Goal: Navigation & Orientation: Find specific page/section

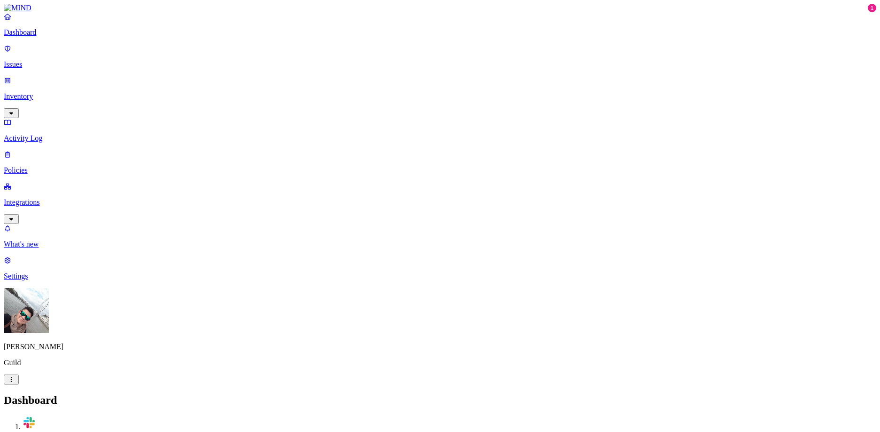
click at [53, 198] on p "Integrations" at bounding box center [440, 202] width 873 height 8
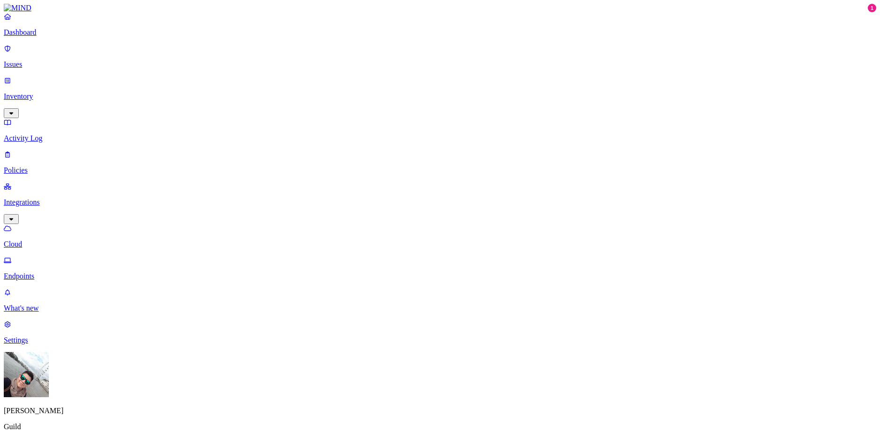
click at [51, 272] on p "Endpoints" at bounding box center [440, 276] width 873 height 8
